Goal: Task Accomplishment & Management: Complete application form

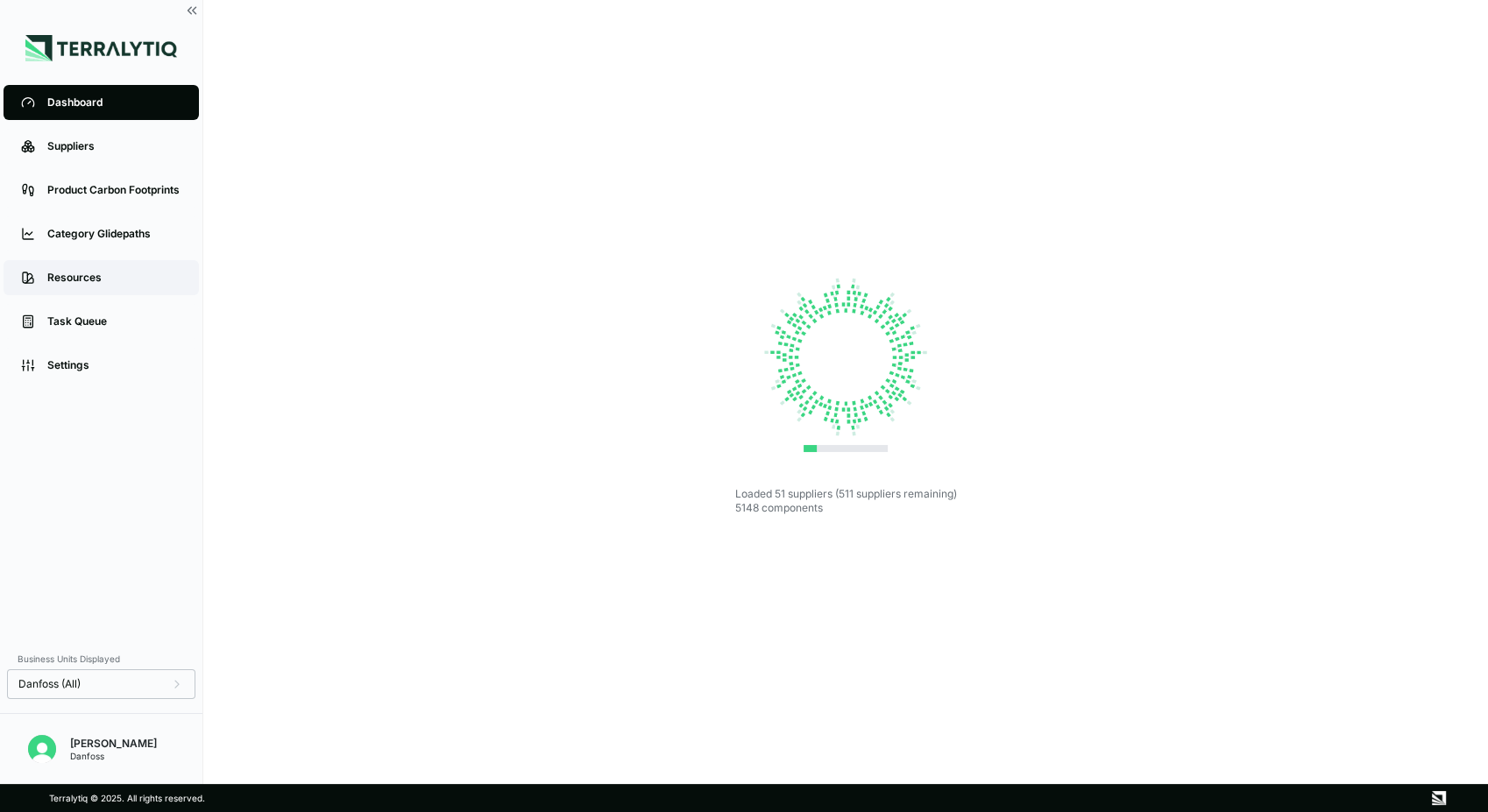
click at [105, 278] on div "Resources" at bounding box center [114, 277] width 134 height 14
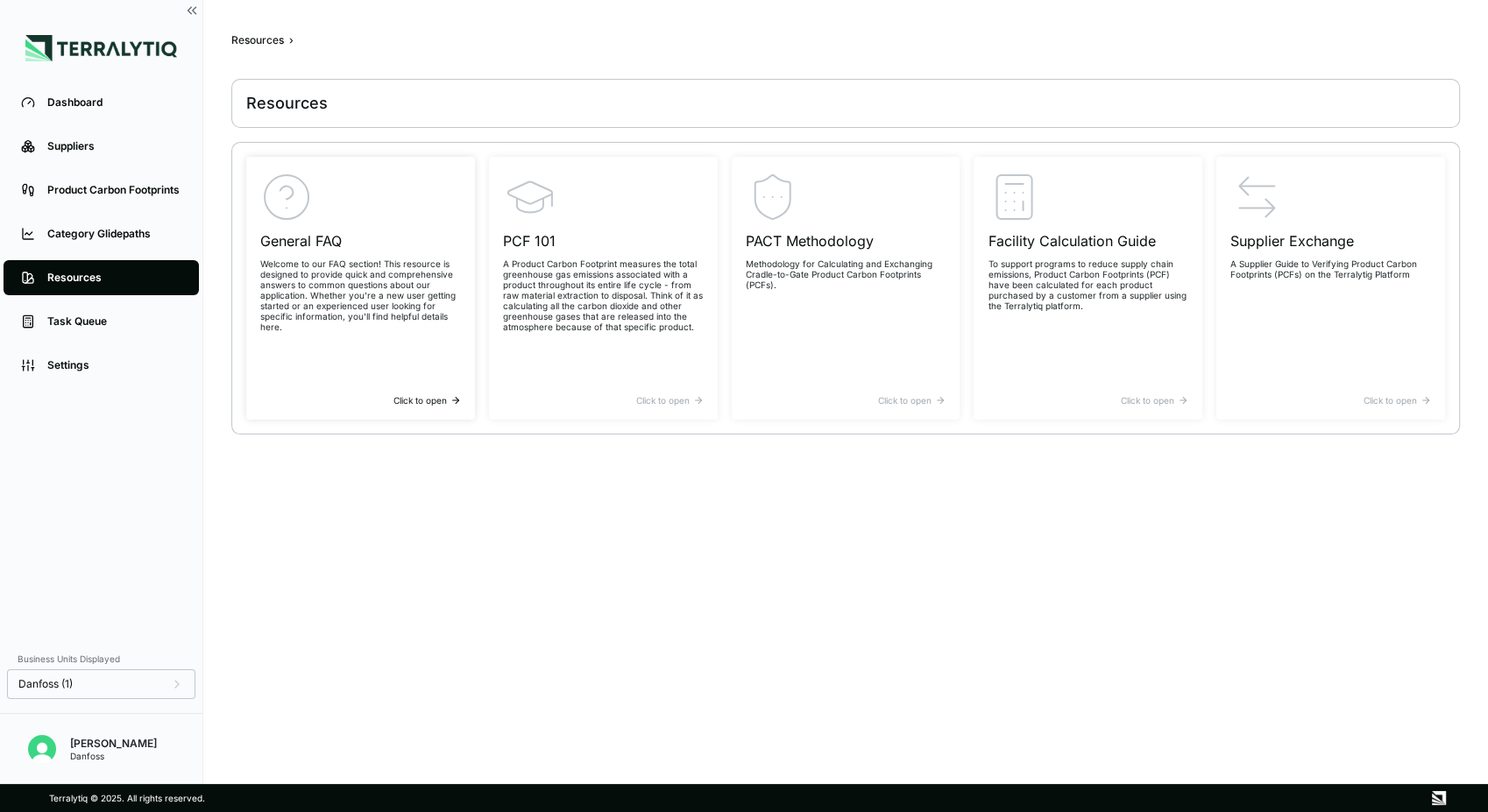
click at [399, 399] on div "Click to open" at bounding box center [360, 401] width 201 height 11
click at [550, 340] on div "PCF 101 A Product Carbon Footprint measures the total greenhouse gas emissions …" at bounding box center [604, 283] width 201 height 224
click at [822, 293] on div "PACT Methodology Methodology for Calculating and Exchanging Cradle-to-Gate Prod…" at bounding box center [846, 283] width 201 height 224
click at [1062, 320] on div "Facility Calculation Guide To support programs to reduce supply chain emissions…" at bounding box center [1088, 283] width 201 height 224
click at [67, 153] on div "Suppliers" at bounding box center [114, 146] width 134 height 14
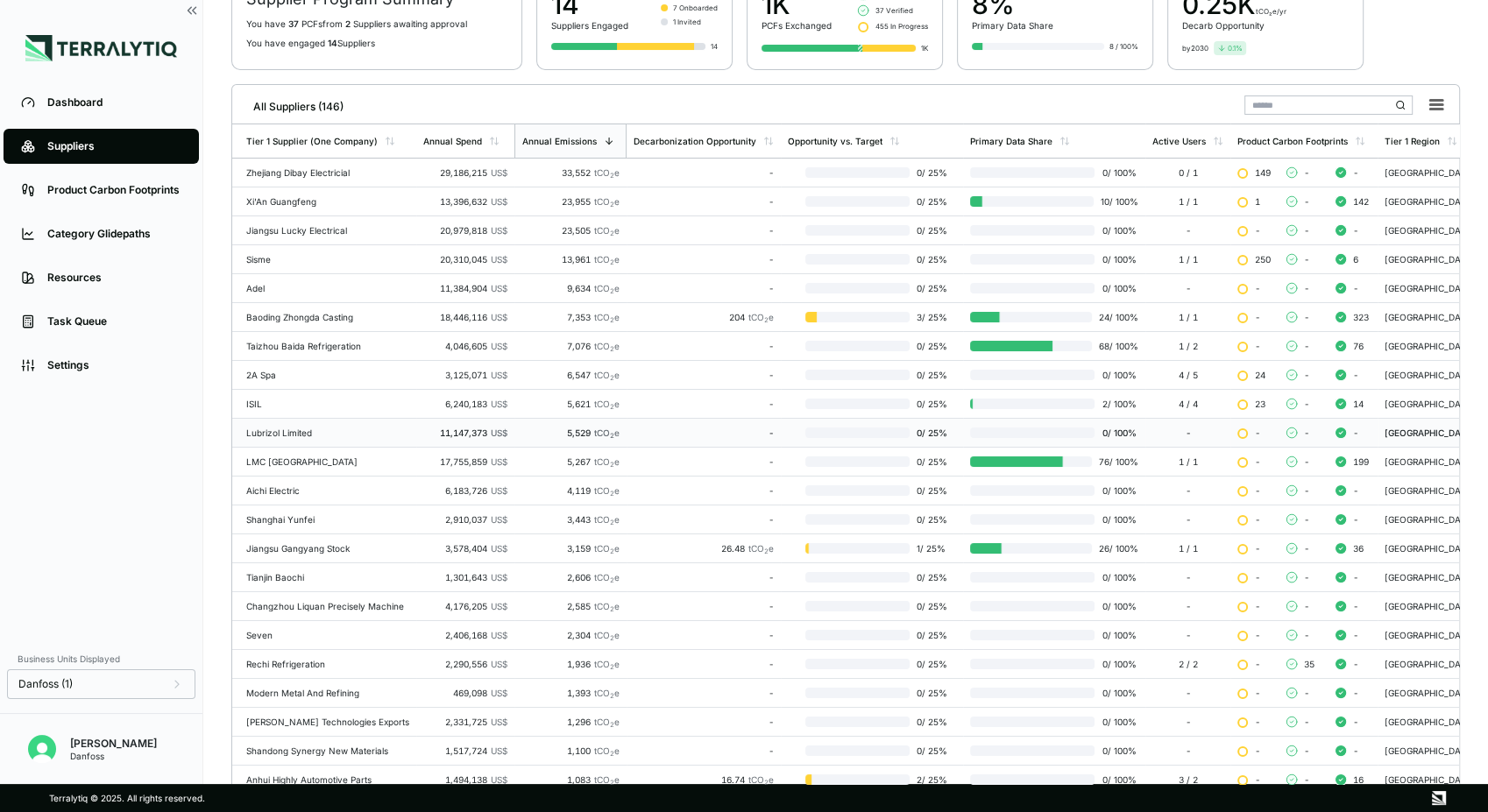
scroll to position [280, 0]
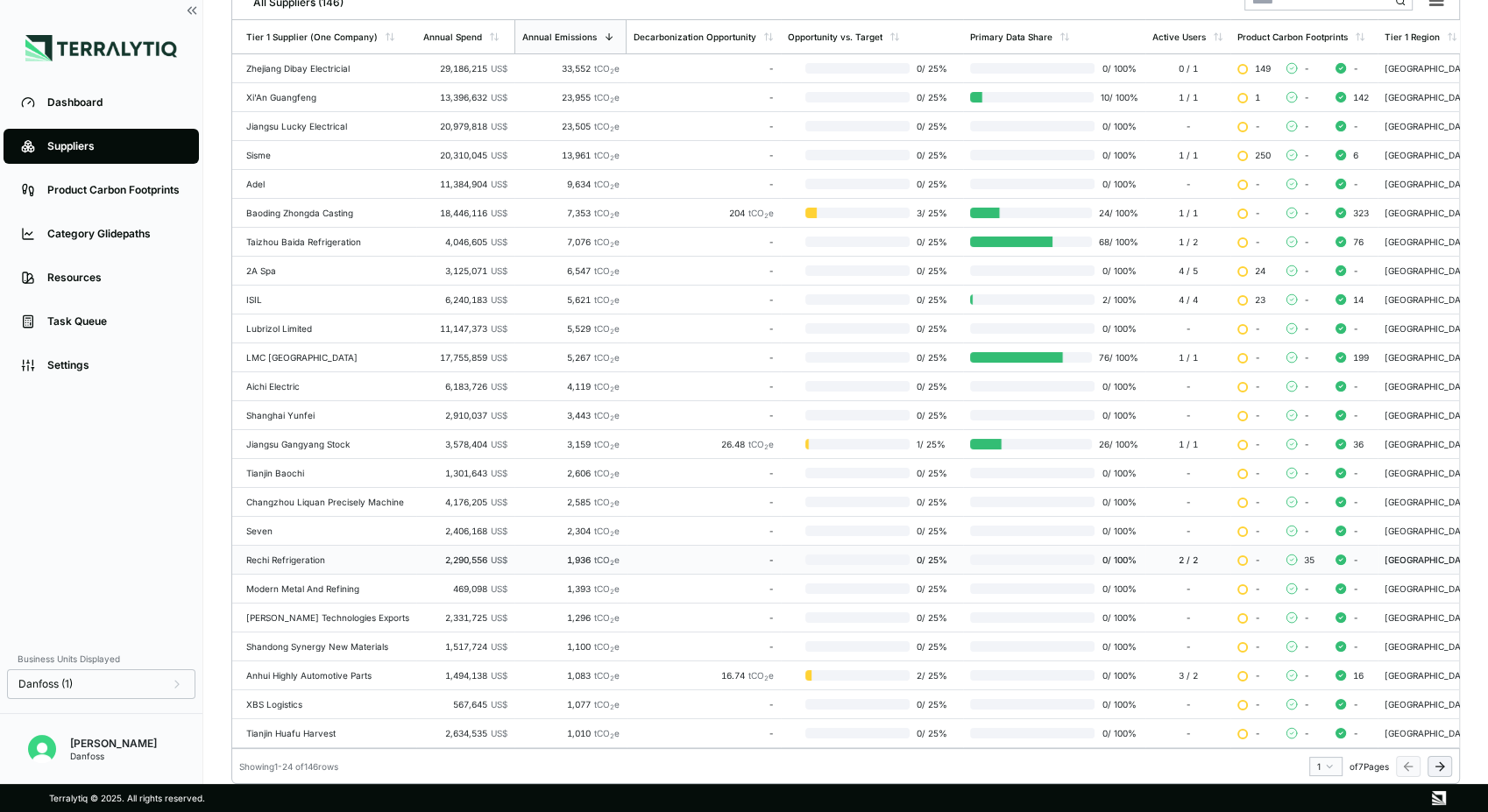
click at [334, 554] on div "Rechi Refrigeration" at bounding box center [327, 560] width 163 height 11
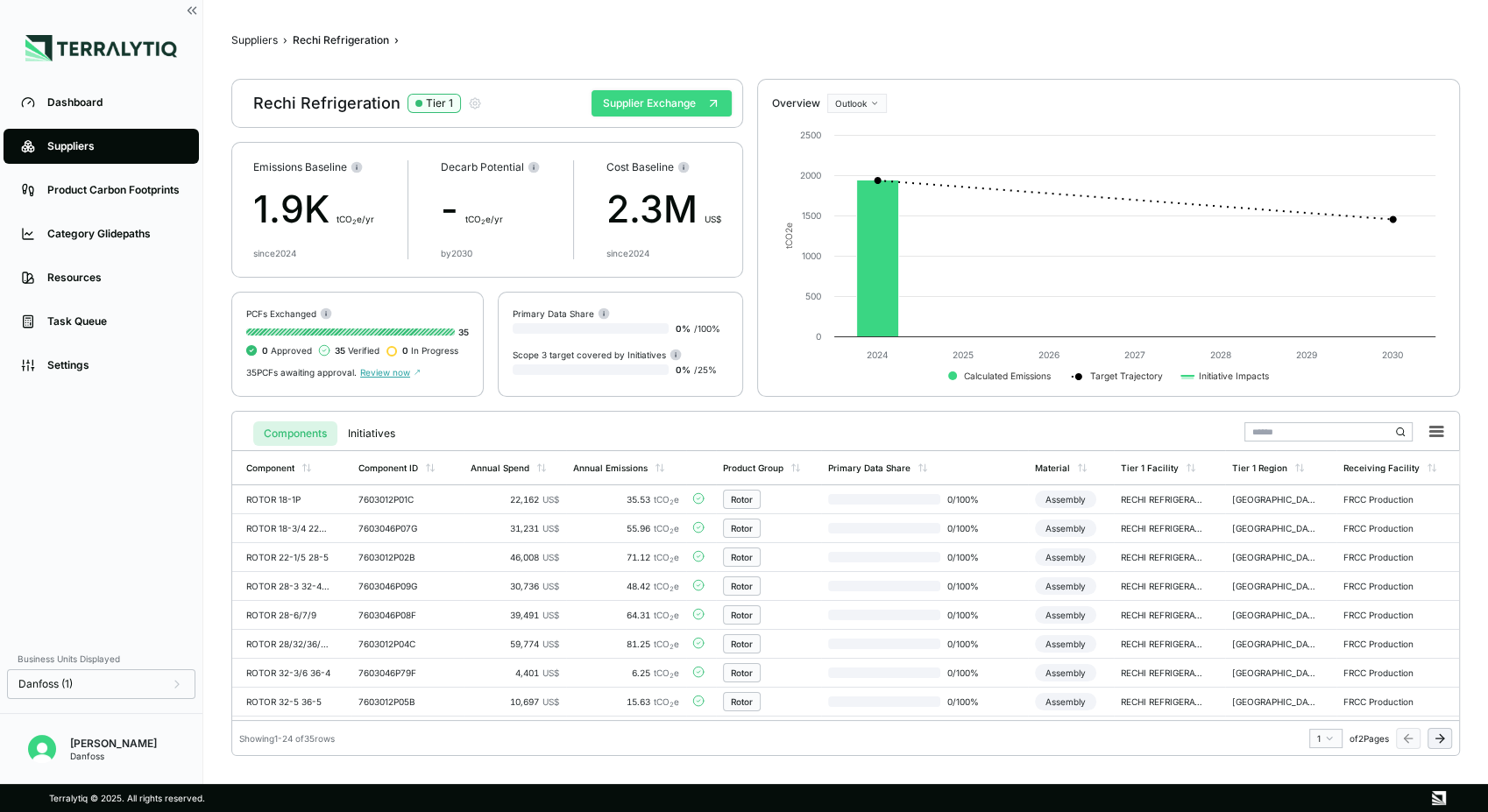
click at [637, 98] on button "Supplier Exchange" at bounding box center [662, 103] width 140 height 26
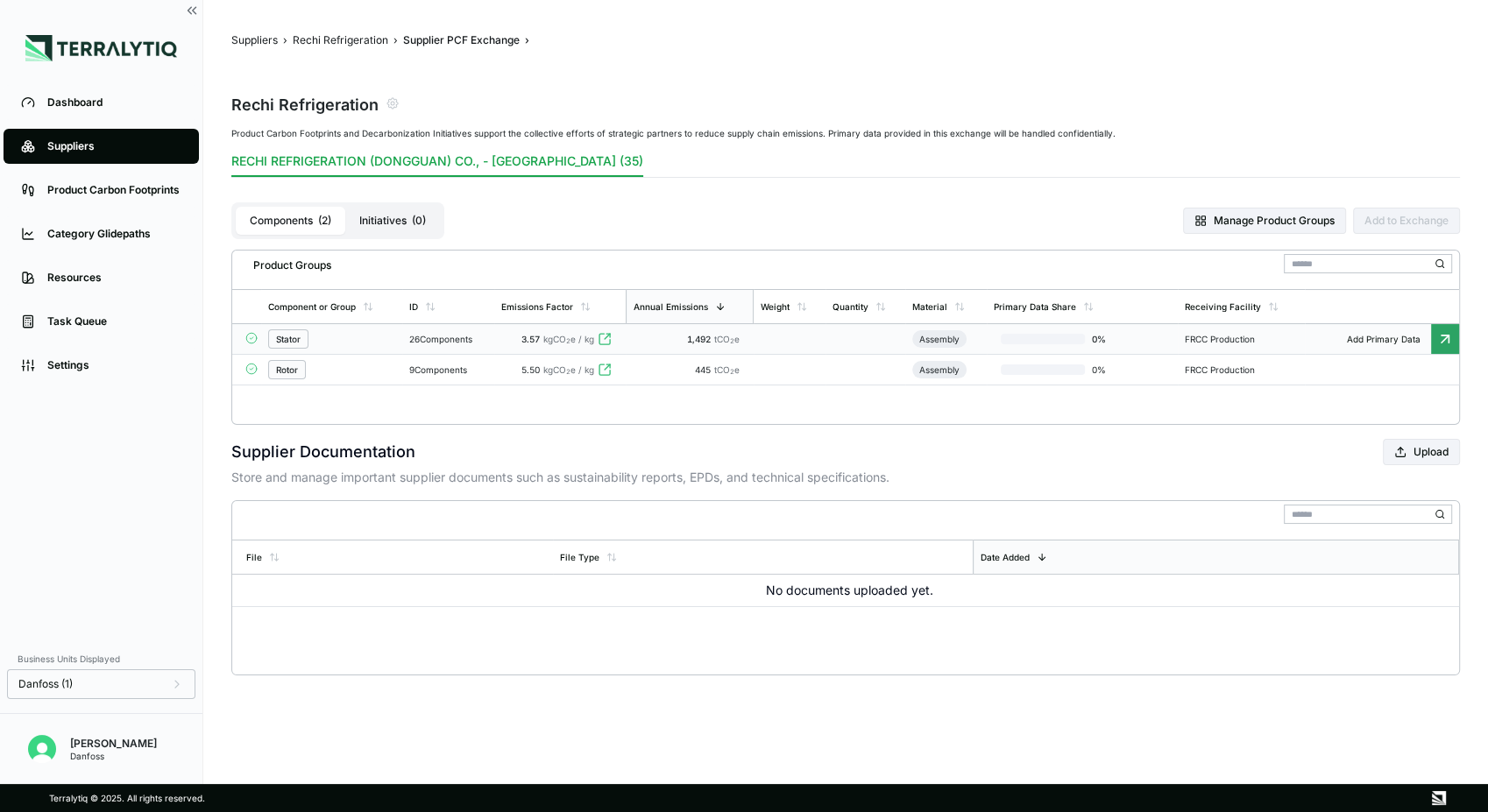
click at [349, 342] on div "Stator" at bounding box center [331, 338] width 127 height 19
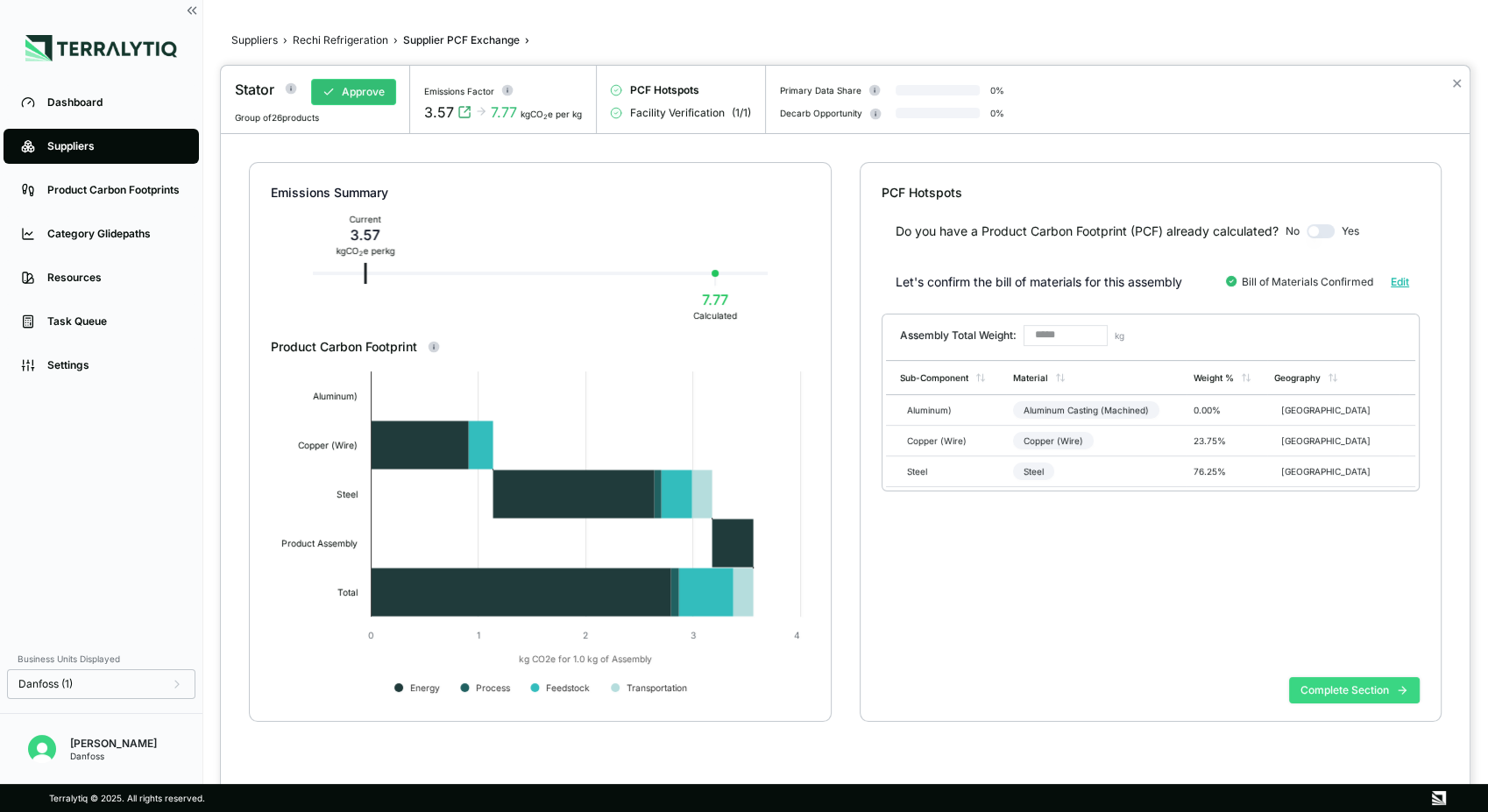
click at [1351, 684] on button "Complete Section" at bounding box center [1354, 690] width 130 height 26
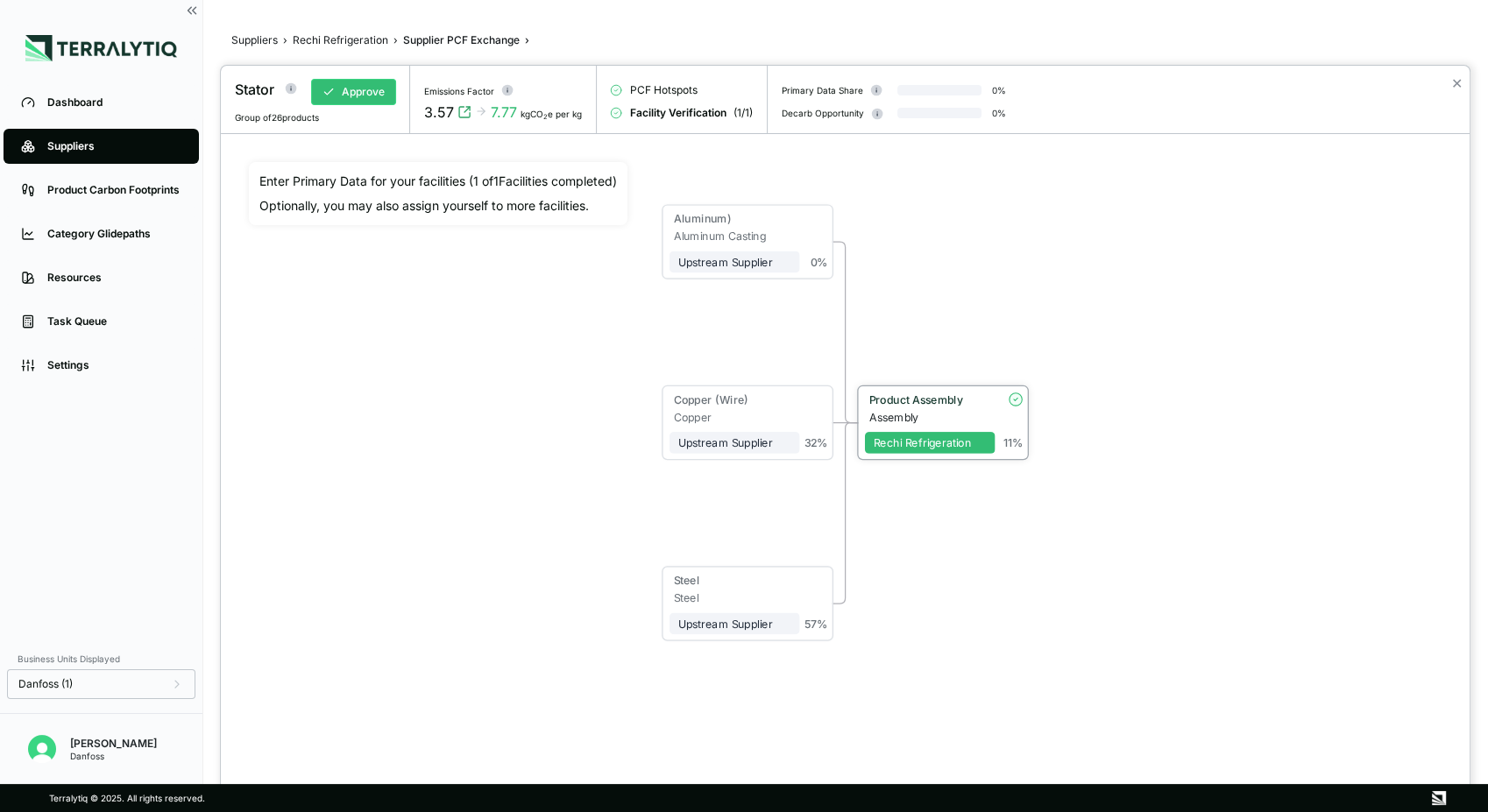
click at [903, 405] on div "Product Assembly" at bounding box center [928, 399] width 118 height 13
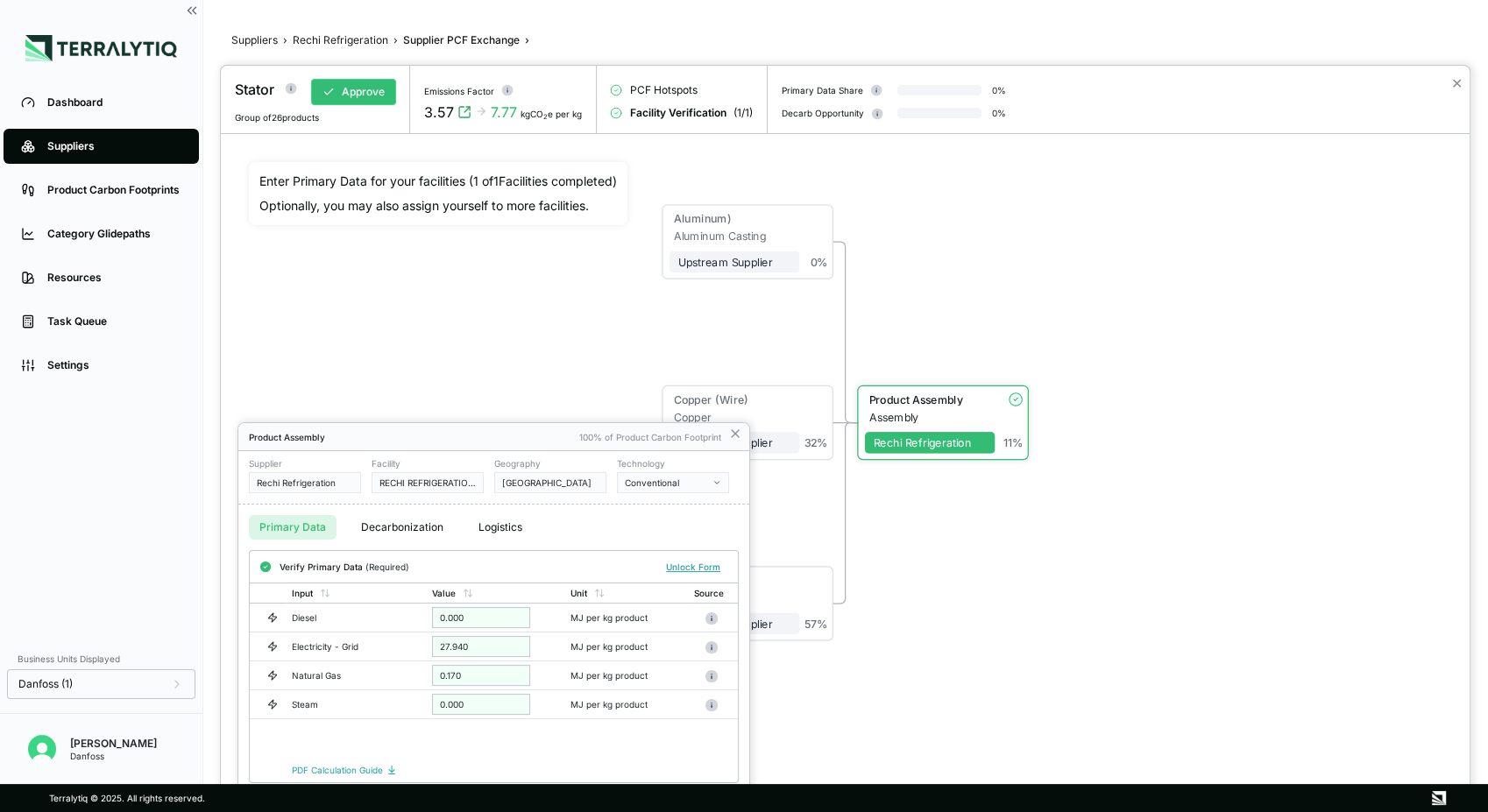
click at [903, 405] on div at bounding box center [845, 438] width 1249 height 746
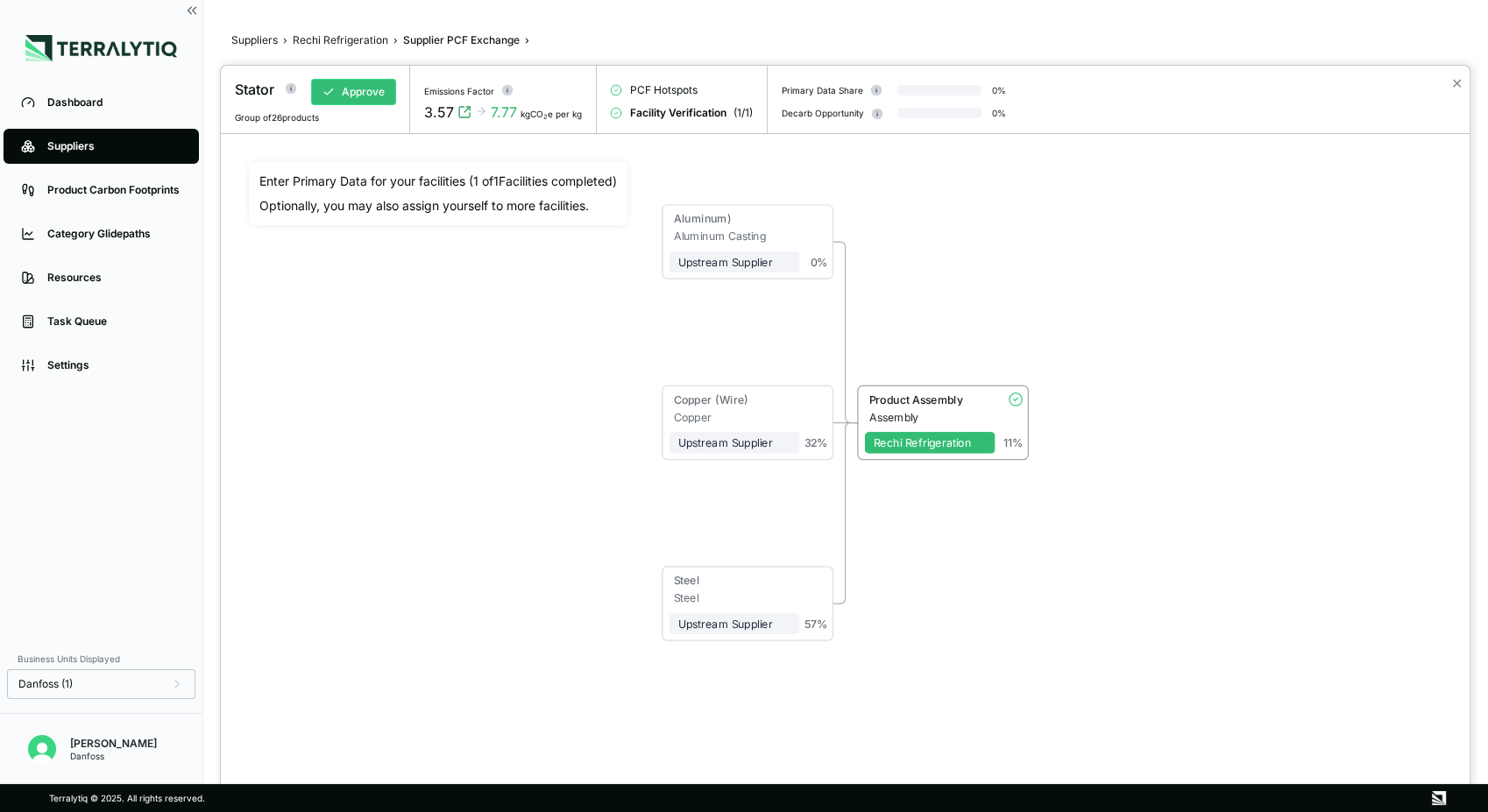
click at [370, 35] on div at bounding box center [744, 406] width 1488 height 812
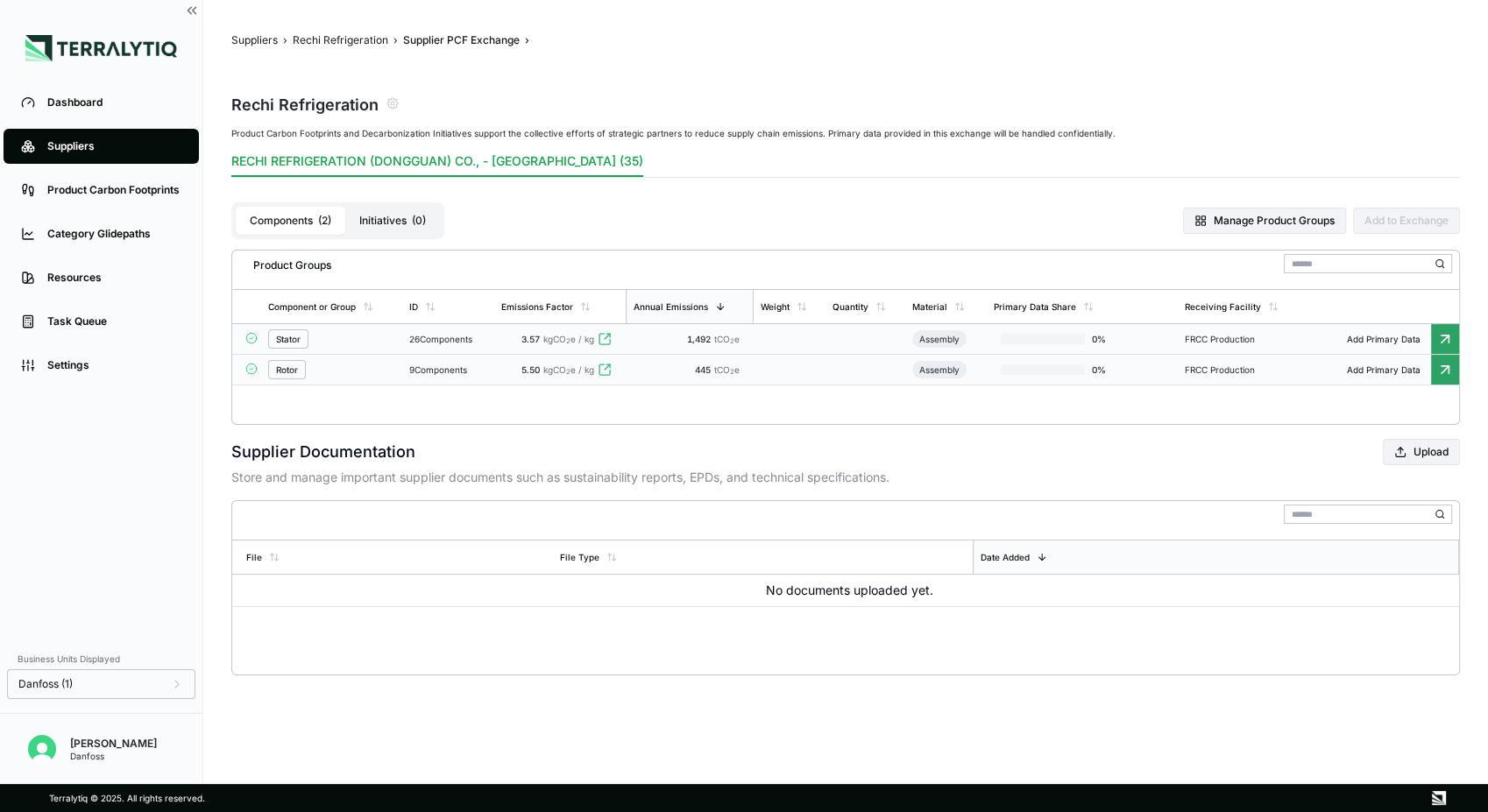
click at [367, 368] on div "Rotor" at bounding box center [331, 369] width 127 height 19
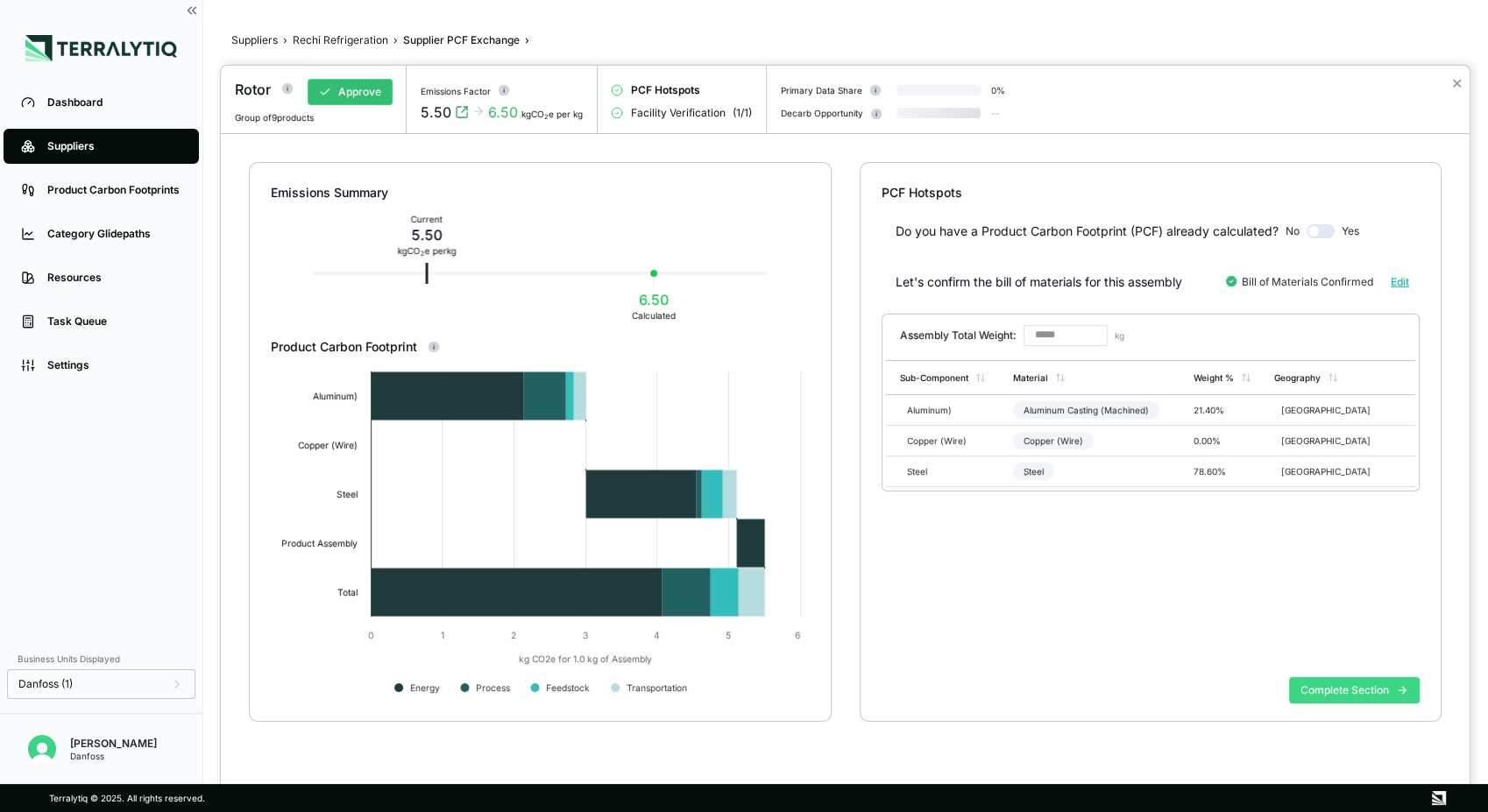
click at [1354, 685] on button "Complete Section" at bounding box center [1354, 690] width 130 height 26
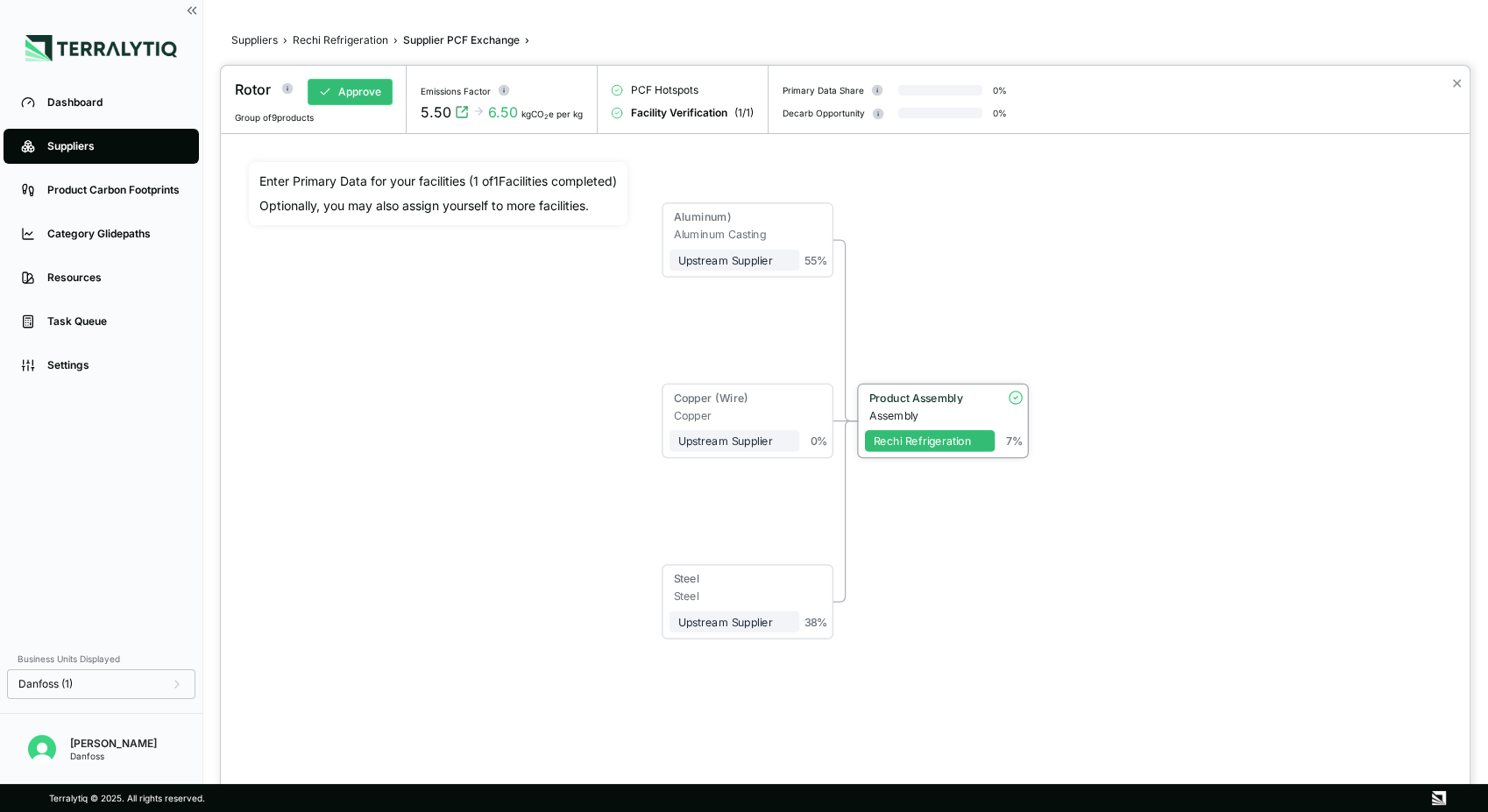
click at [893, 399] on div "Product Assembly" at bounding box center [928, 397] width 118 height 13
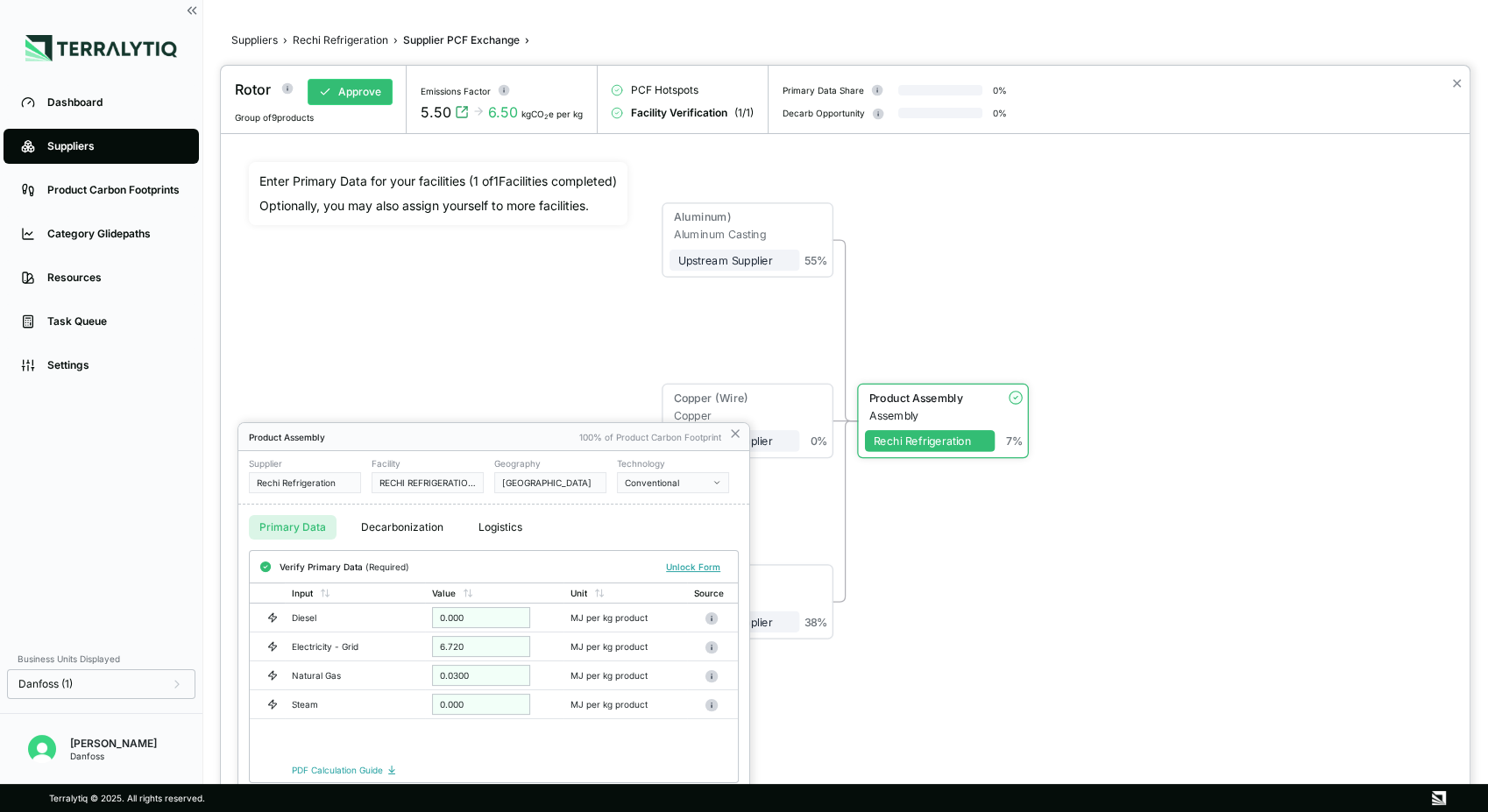
click at [1041, 539] on div at bounding box center [845, 438] width 1249 height 746
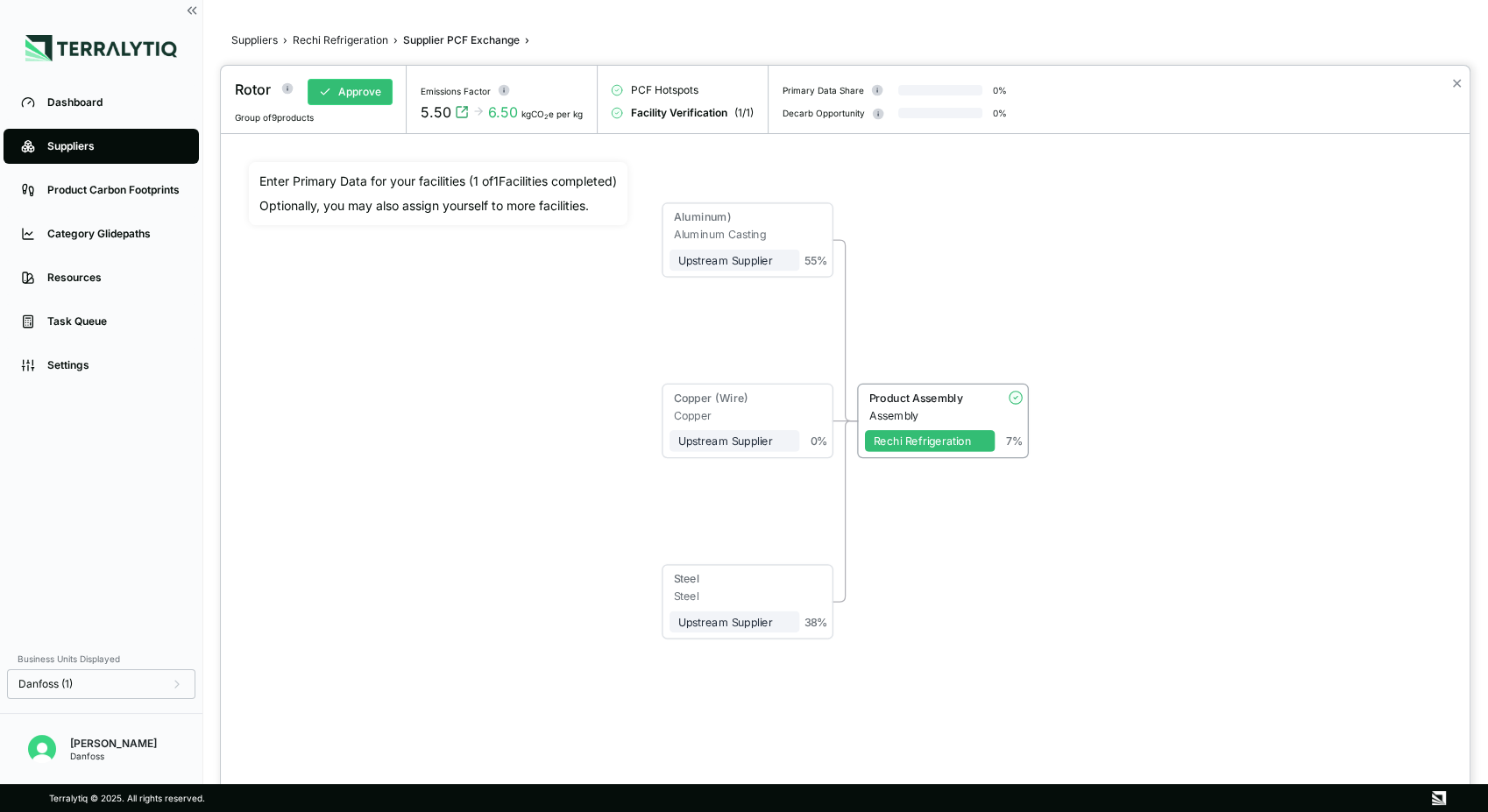
click at [357, 38] on div at bounding box center [744, 406] width 1488 height 812
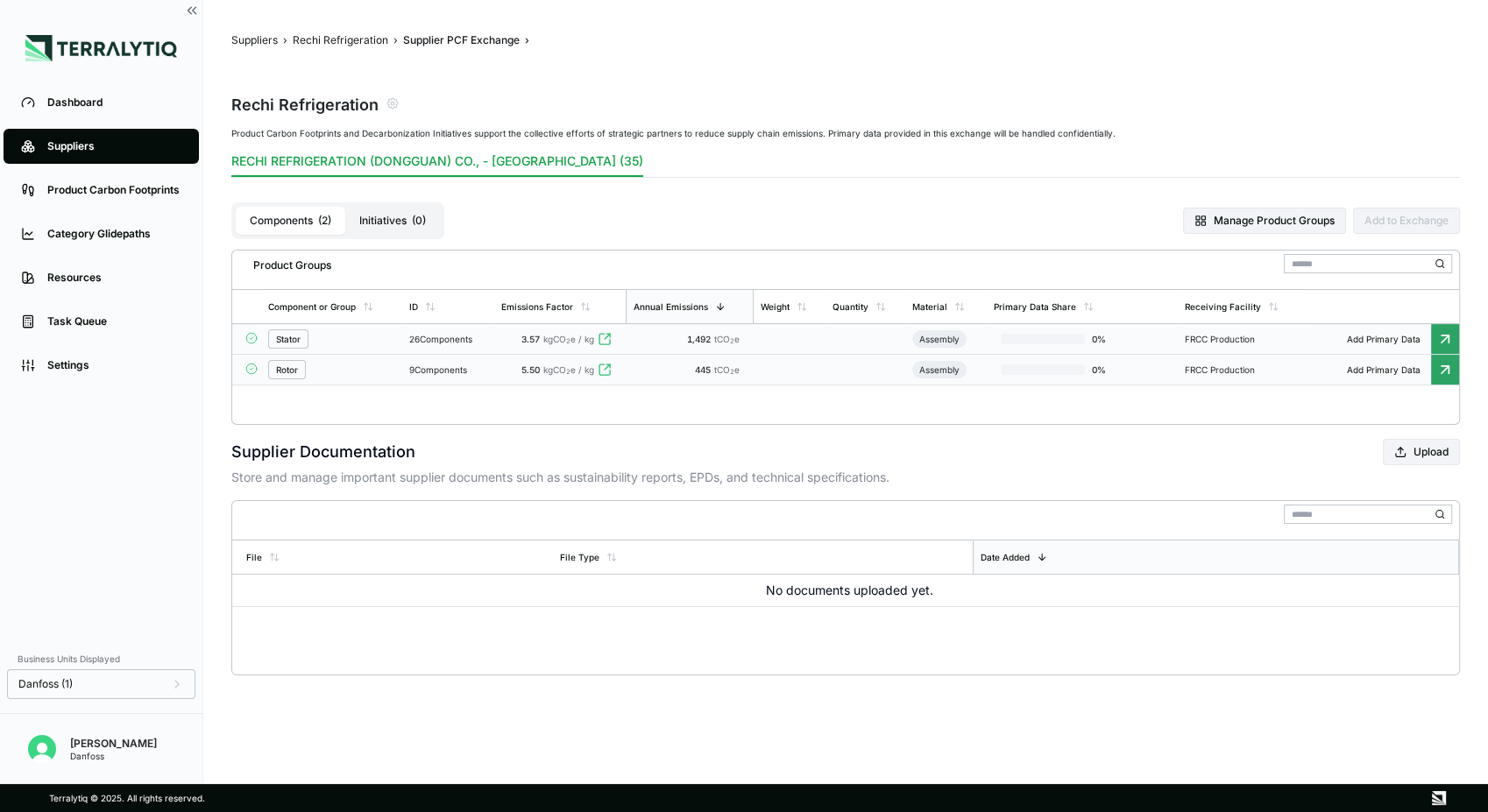
click at [372, 342] on div "Stator" at bounding box center [331, 338] width 127 height 19
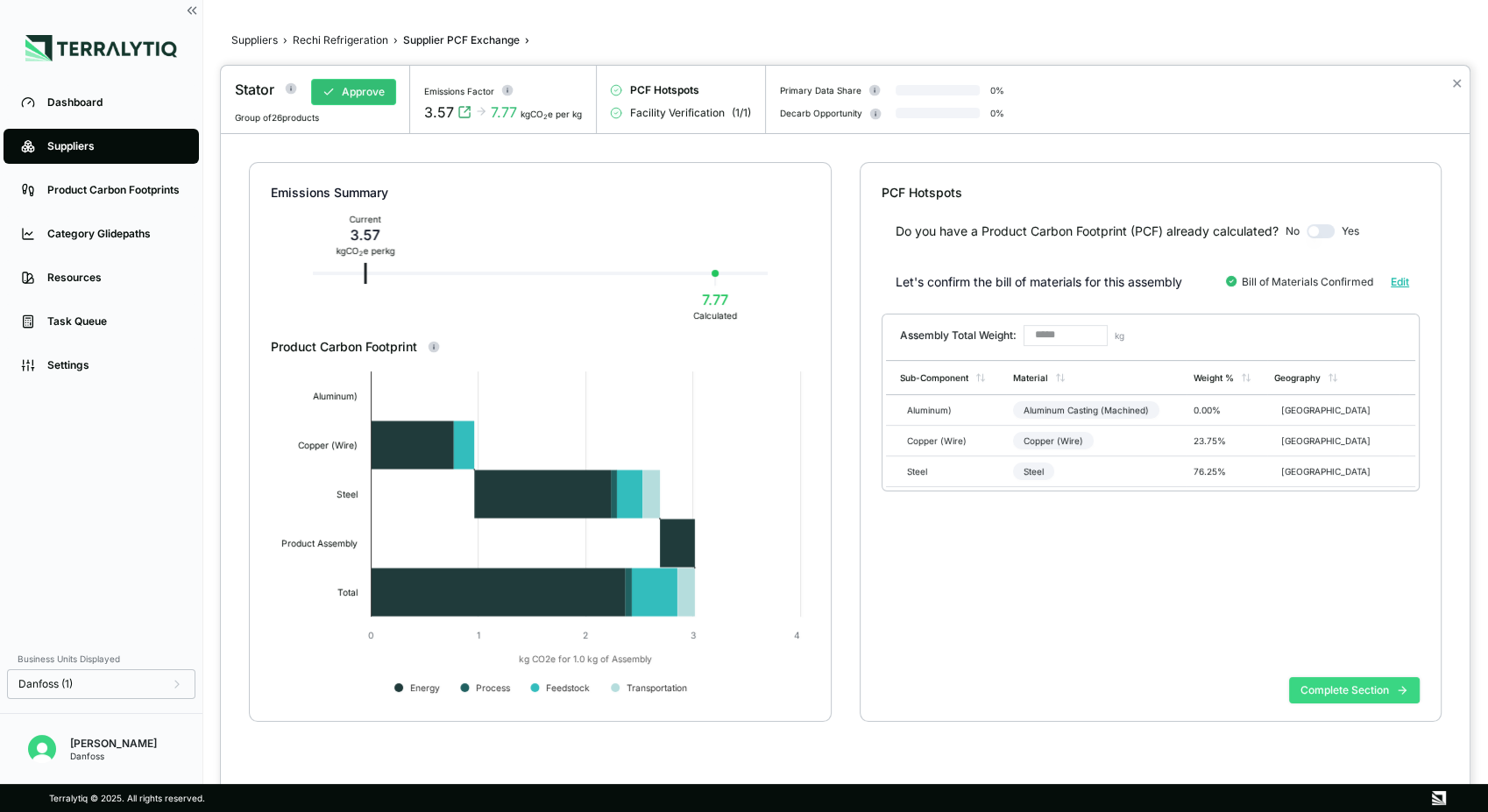
click at [1321, 688] on button "Complete Section" at bounding box center [1354, 690] width 130 height 26
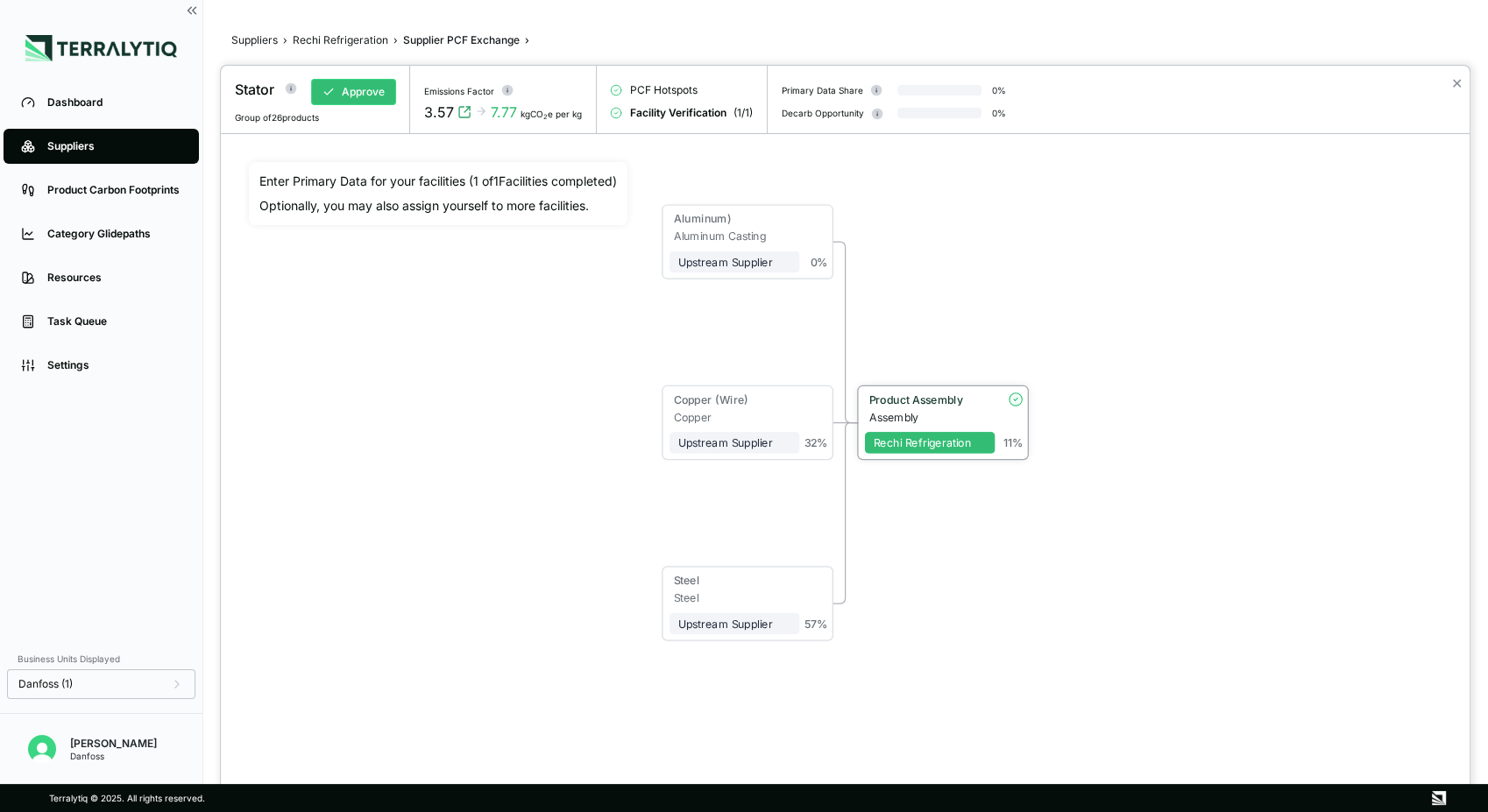
click at [920, 400] on div "Product Assembly" at bounding box center [928, 399] width 118 height 13
click at [920, 400] on div "Product Assembly" at bounding box center [928, 398] width 118 height 13
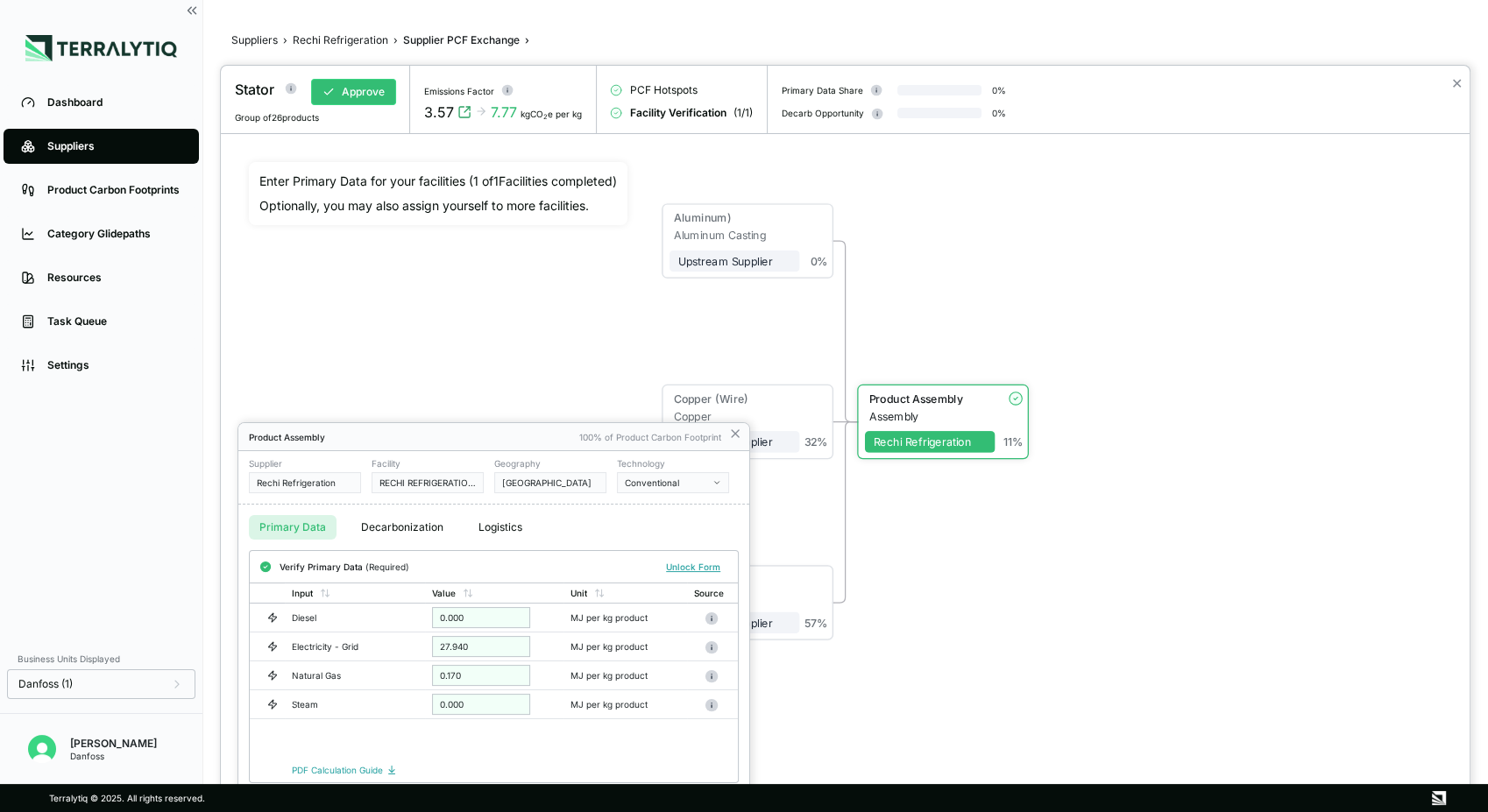
click at [83, 283] on div at bounding box center [744, 406] width 1488 height 812
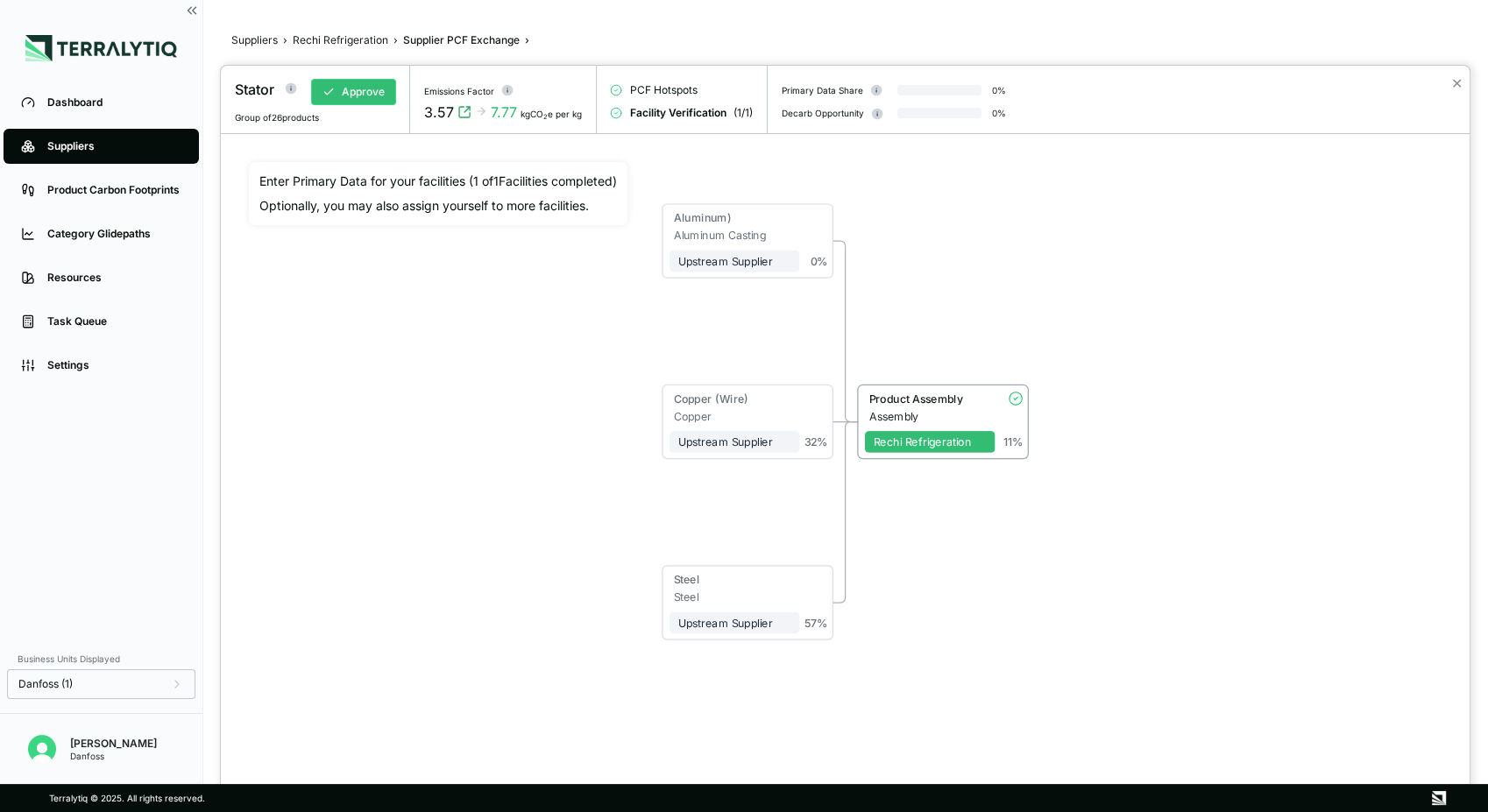
click at [83, 283] on div at bounding box center [744, 406] width 1488 height 812
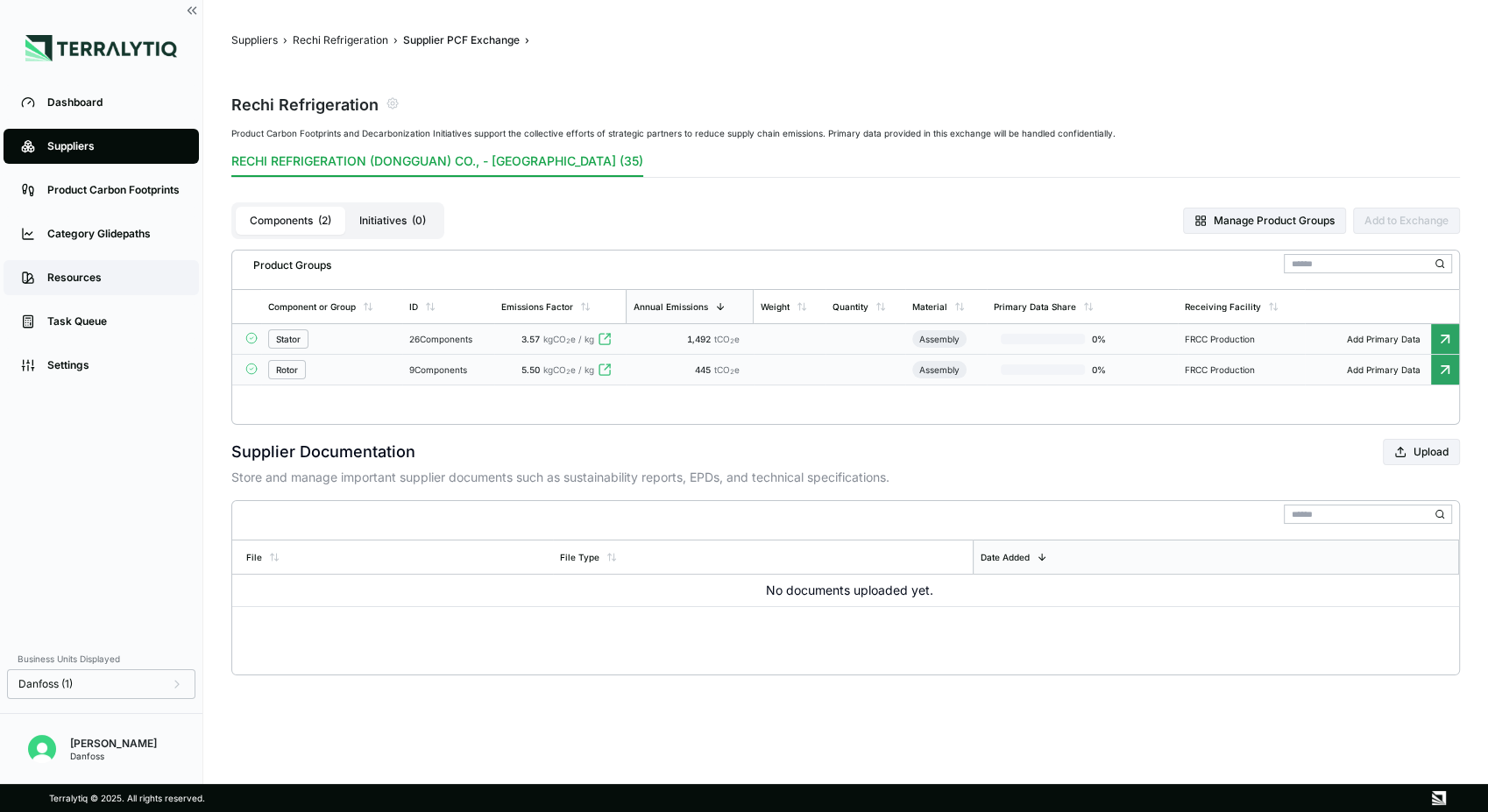
click at [86, 279] on div "Resources" at bounding box center [114, 277] width 134 height 14
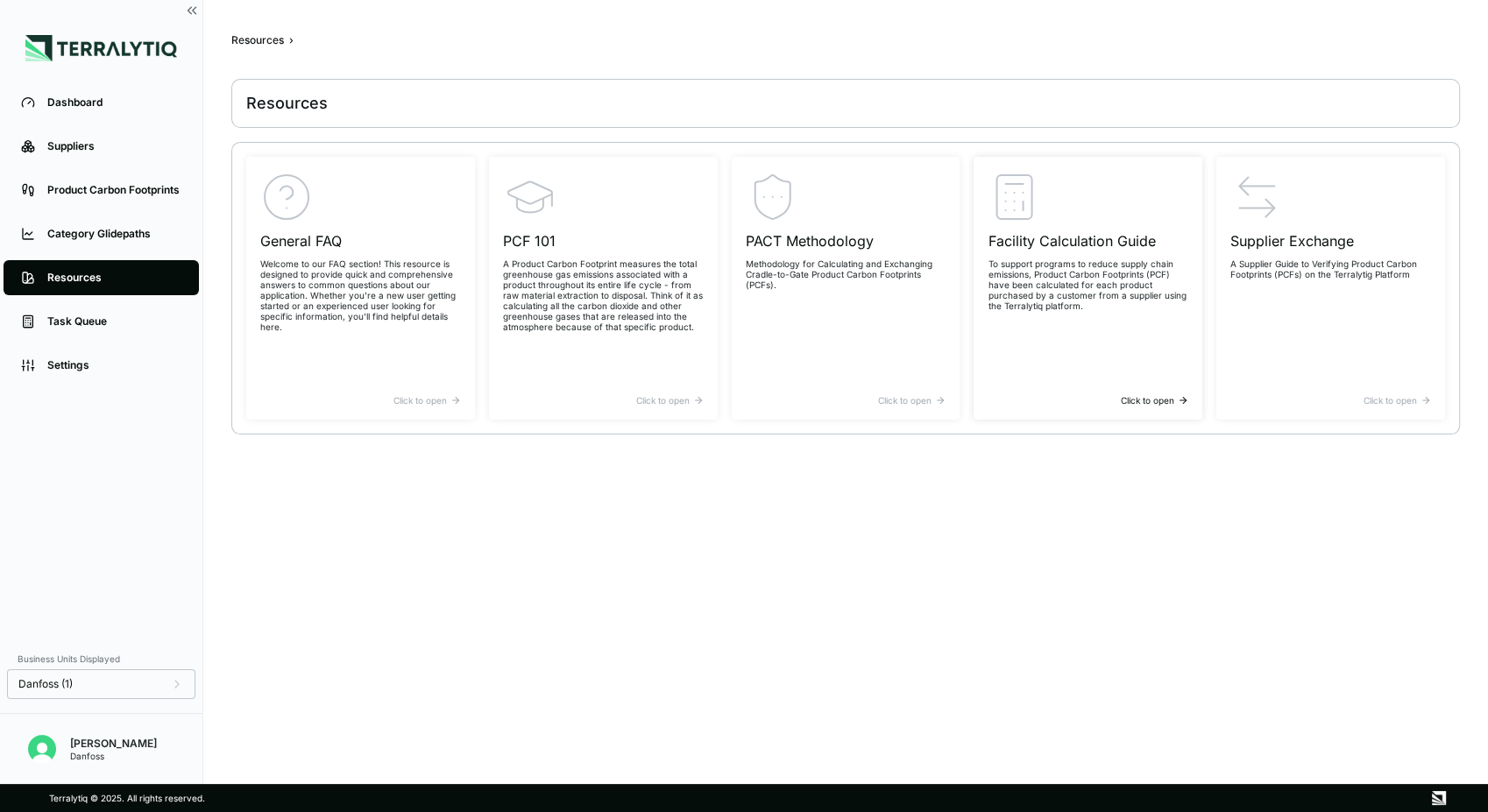
click at [1085, 299] on p "To support programs to reduce supply chain emissions, Product Carbon Footprints…" at bounding box center [1088, 285] width 201 height 53
